Goal: Entertainment & Leisure: Consume media (video, audio)

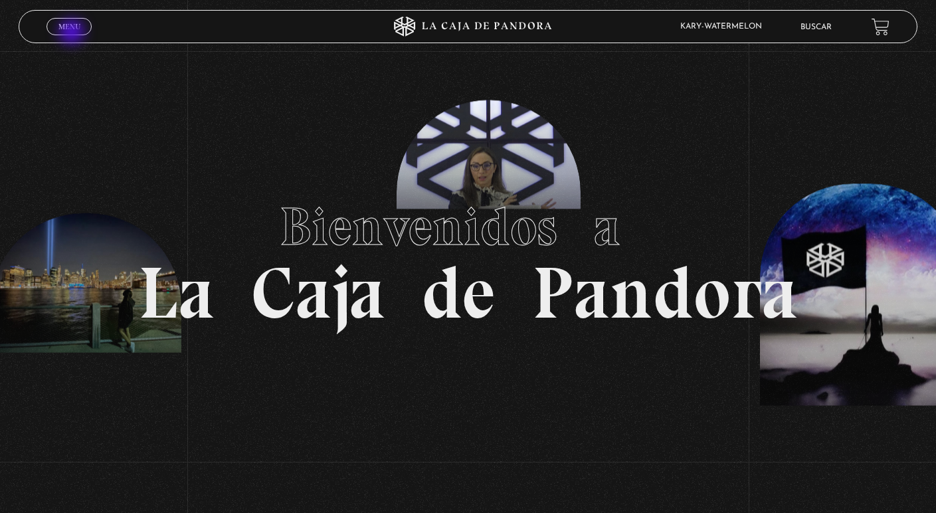
click at [73, 31] on span "Menu" at bounding box center [69, 27] width 22 height 8
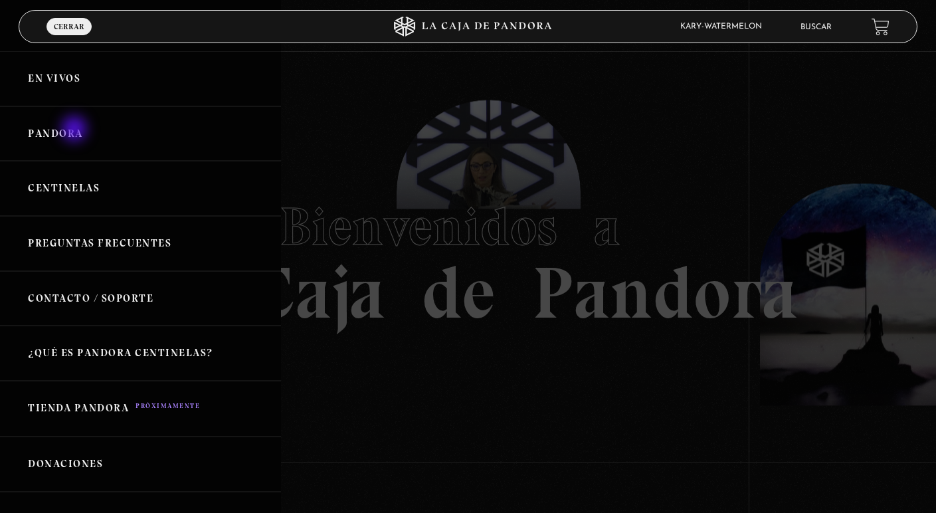
click at [76, 130] on link "Pandora" at bounding box center [140, 133] width 281 height 55
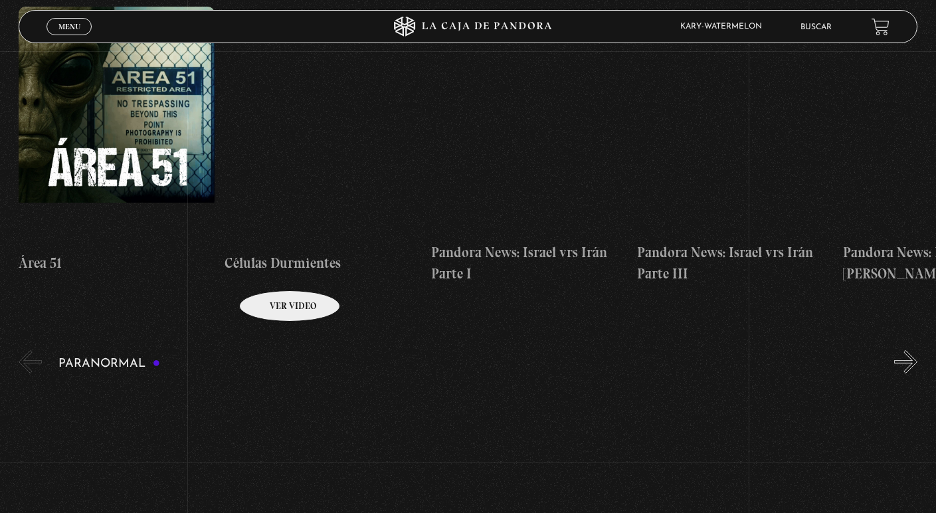
scroll to position [1062, 0]
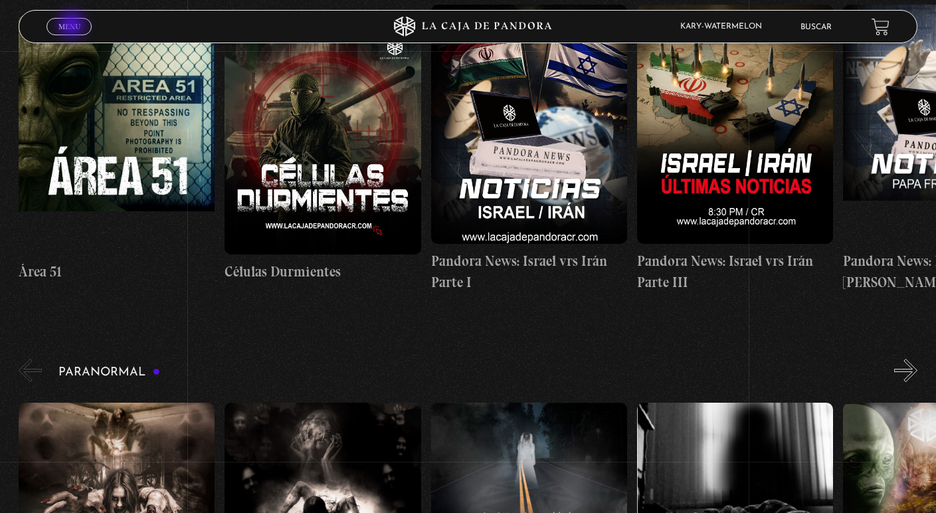
click at [73, 26] on span "Menu" at bounding box center [69, 27] width 22 height 8
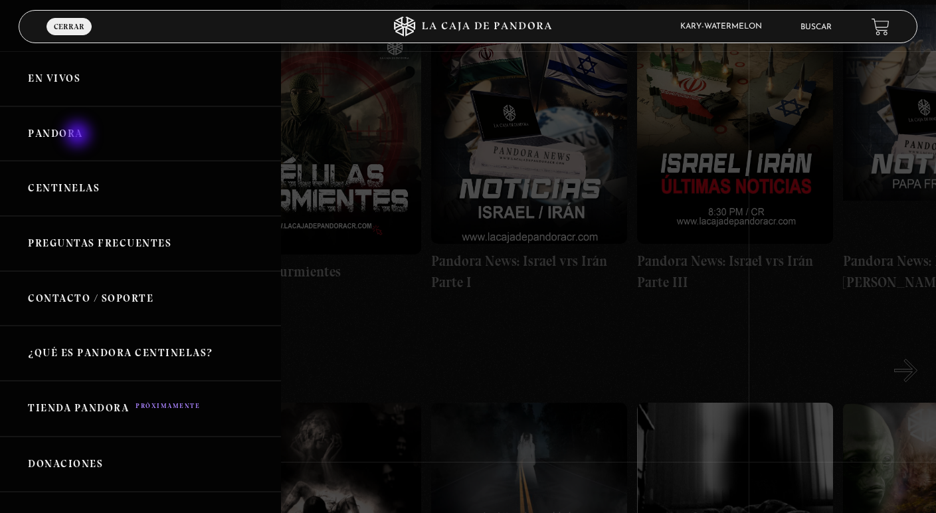
click at [79, 136] on link "Pandora" at bounding box center [140, 133] width 281 height 55
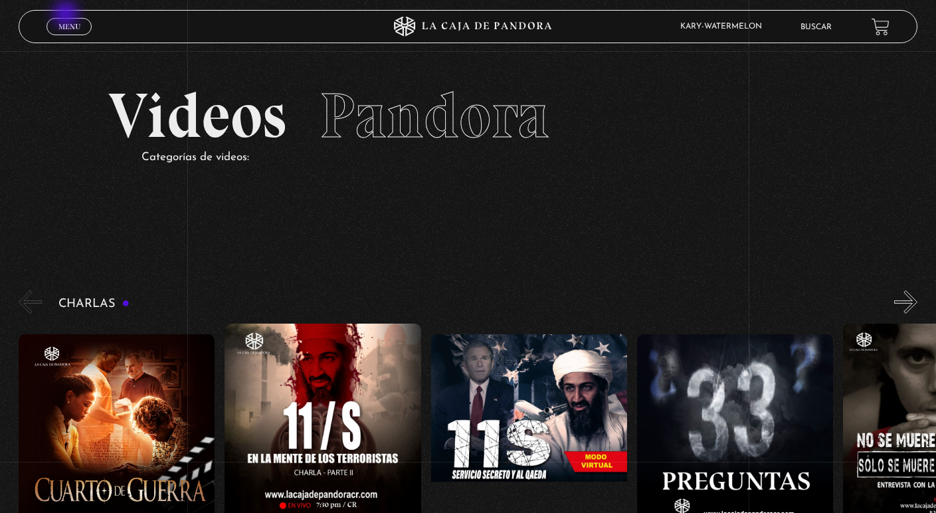
click at [67, 15] on div "Menu Cerrar" at bounding box center [186, 27] width 281 height 32
click at [71, 27] on span "Menu" at bounding box center [69, 27] width 22 height 8
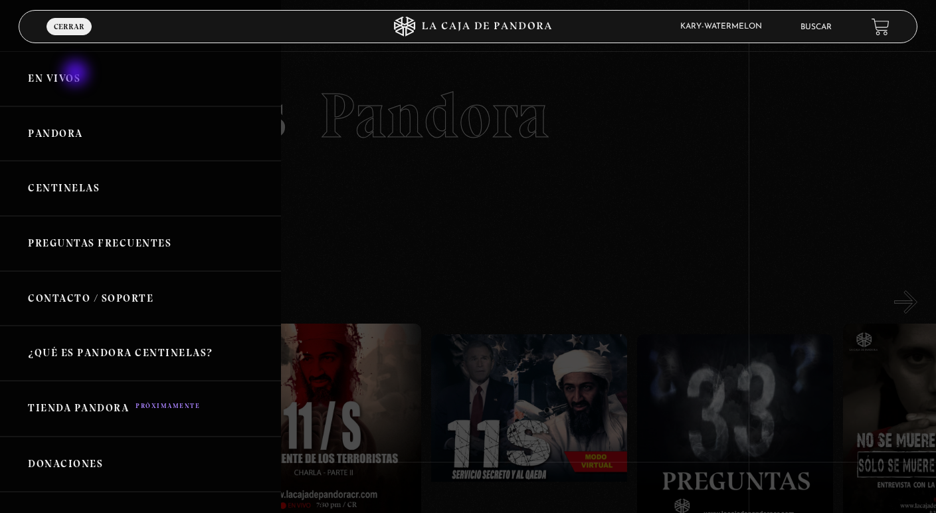
click at [77, 74] on link "En vivos" at bounding box center [140, 78] width 281 height 55
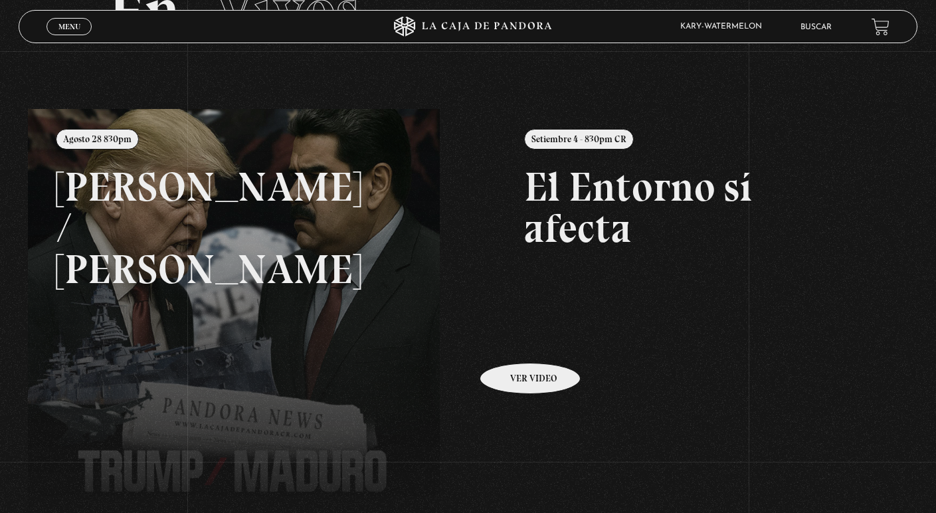
scroll to position [110, 0]
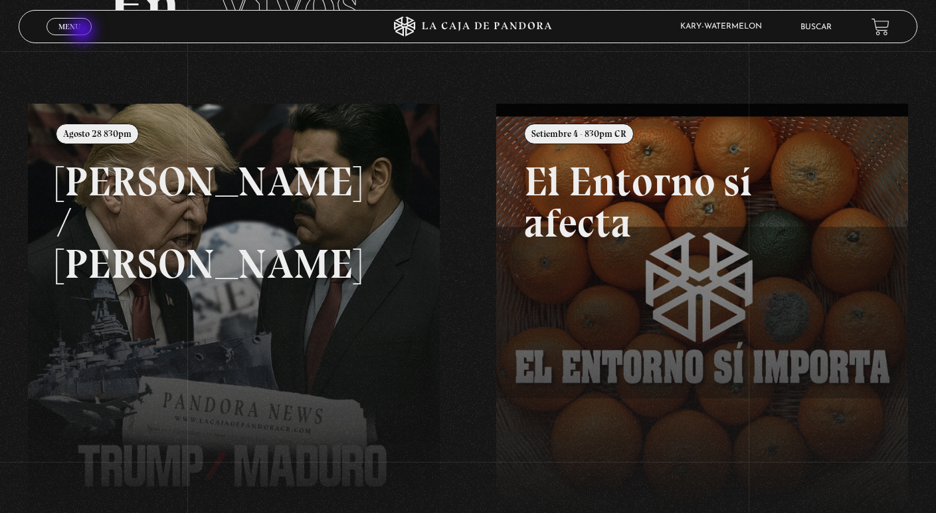
click at [82, 29] on link "Menu Cerrar" at bounding box center [68, 26] width 45 height 17
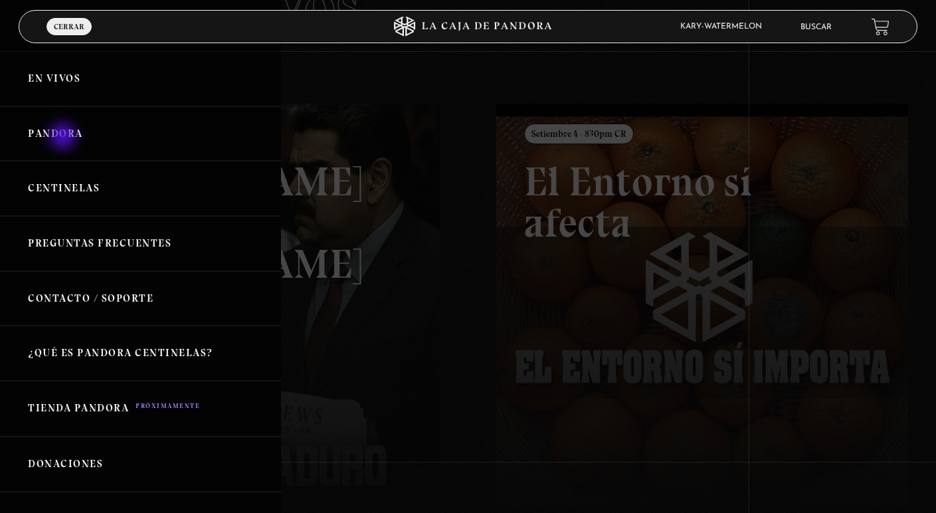
click at [64, 138] on link "Pandora" at bounding box center [140, 133] width 281 height 55
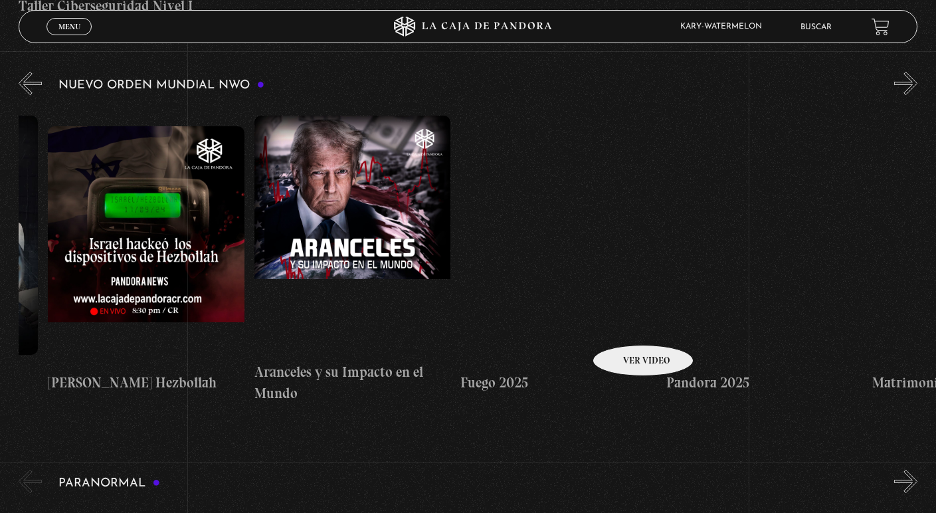
scroll to position [0, 1214]
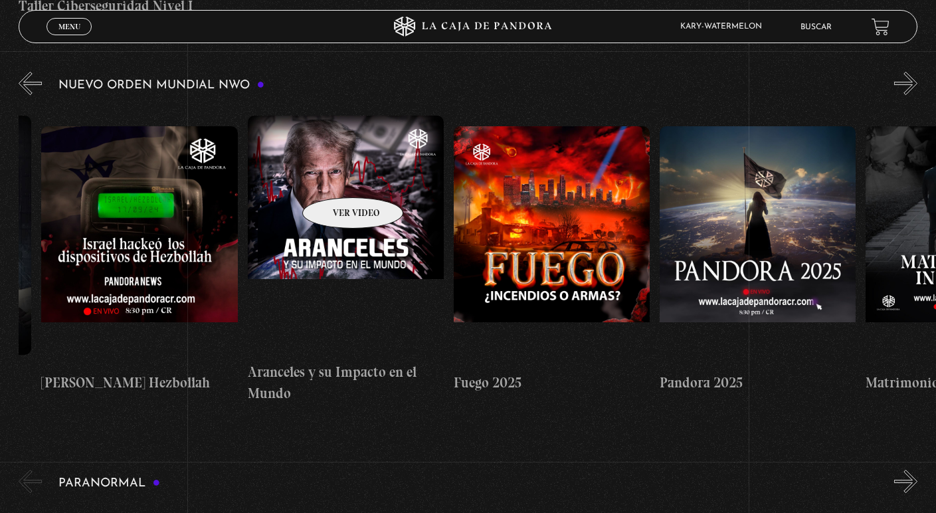
click at [335, 177] on figure at bounding box center [346, 235] width 196 height 239
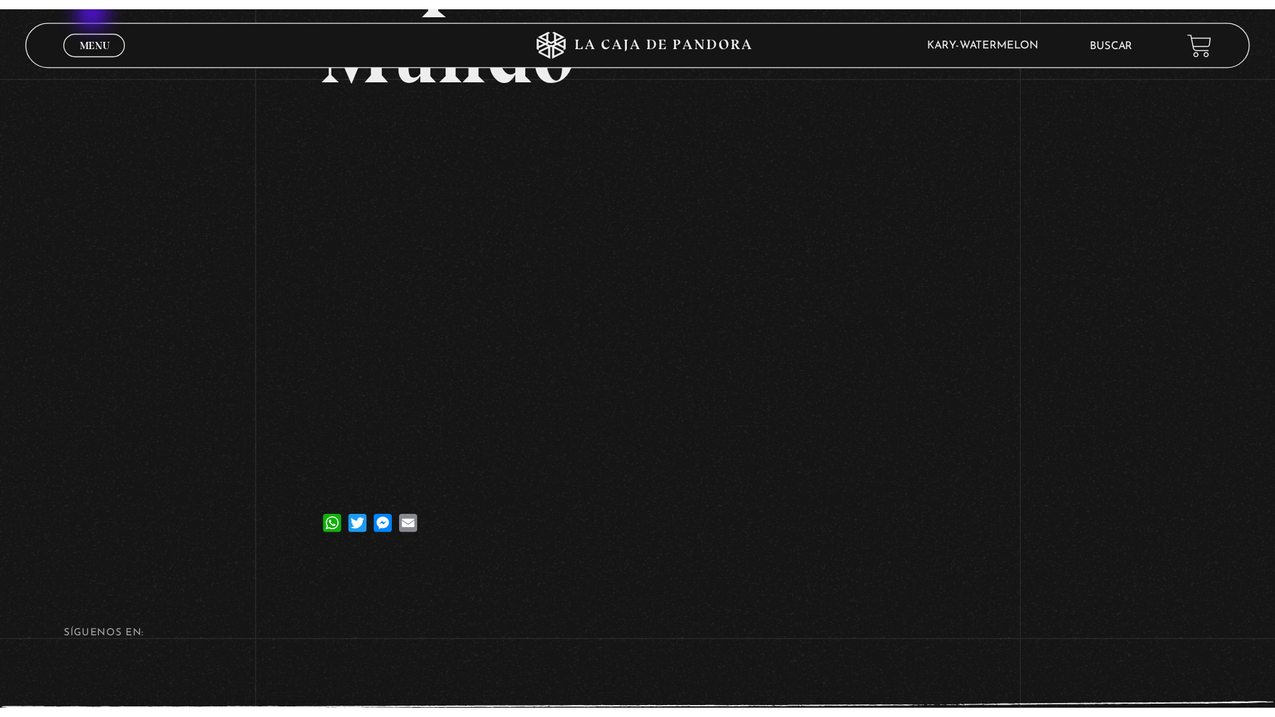
scroll to position [201, 0]
